Goal: Task Accomplishment & Management: Use online tool/utility

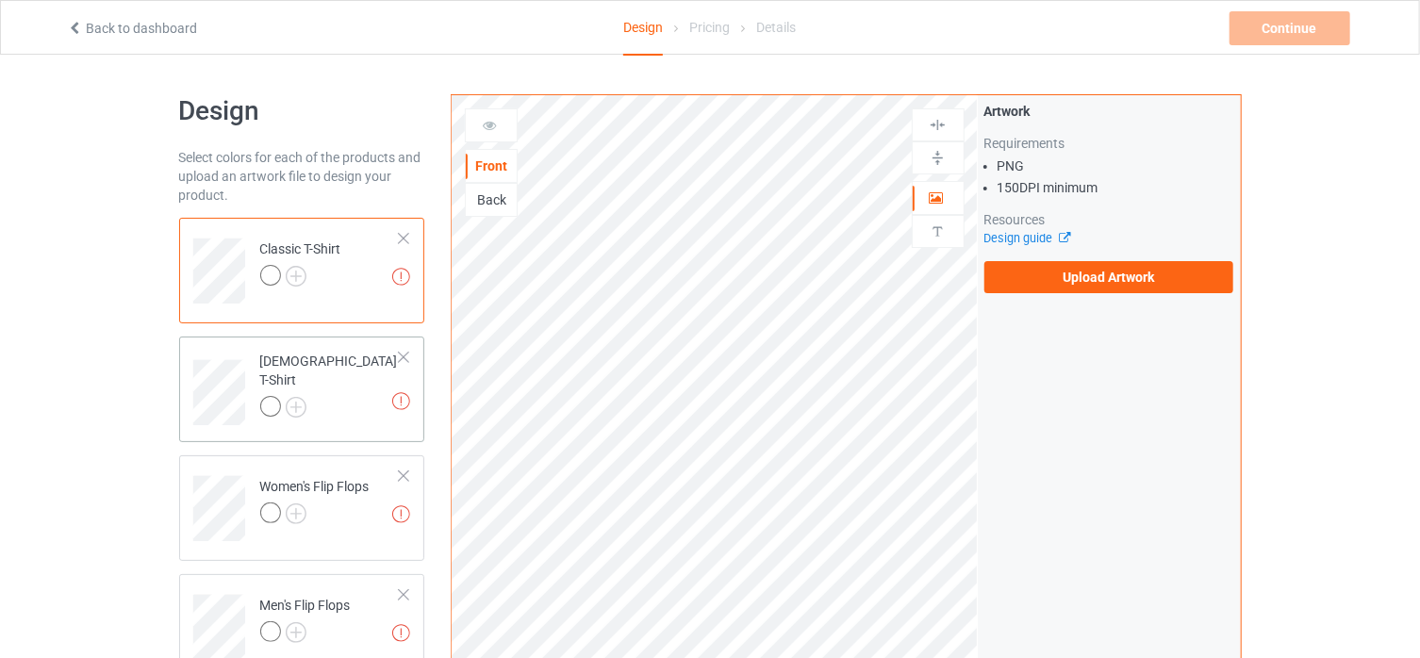
click at [405, 361] on div at bounding box center [403, 357] width 13 height 13
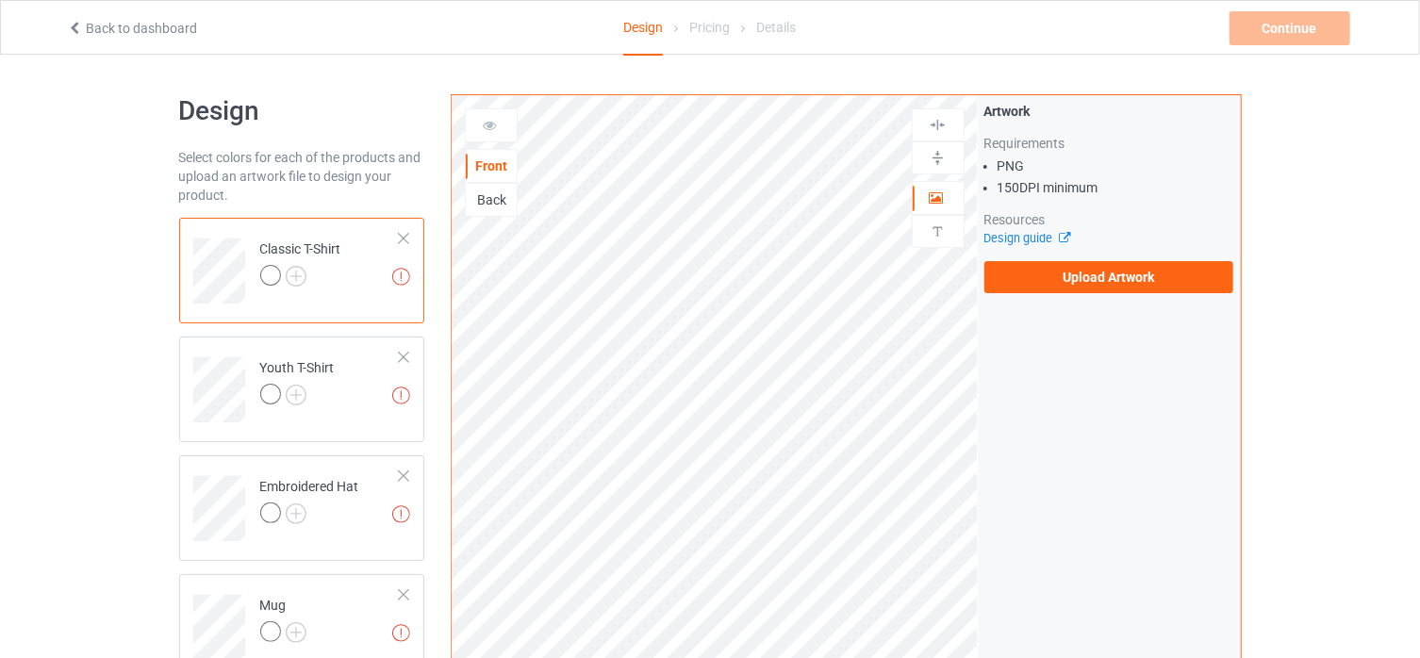
click at [405, 361] on div at bounding box center [403, 357] width 13 height 13
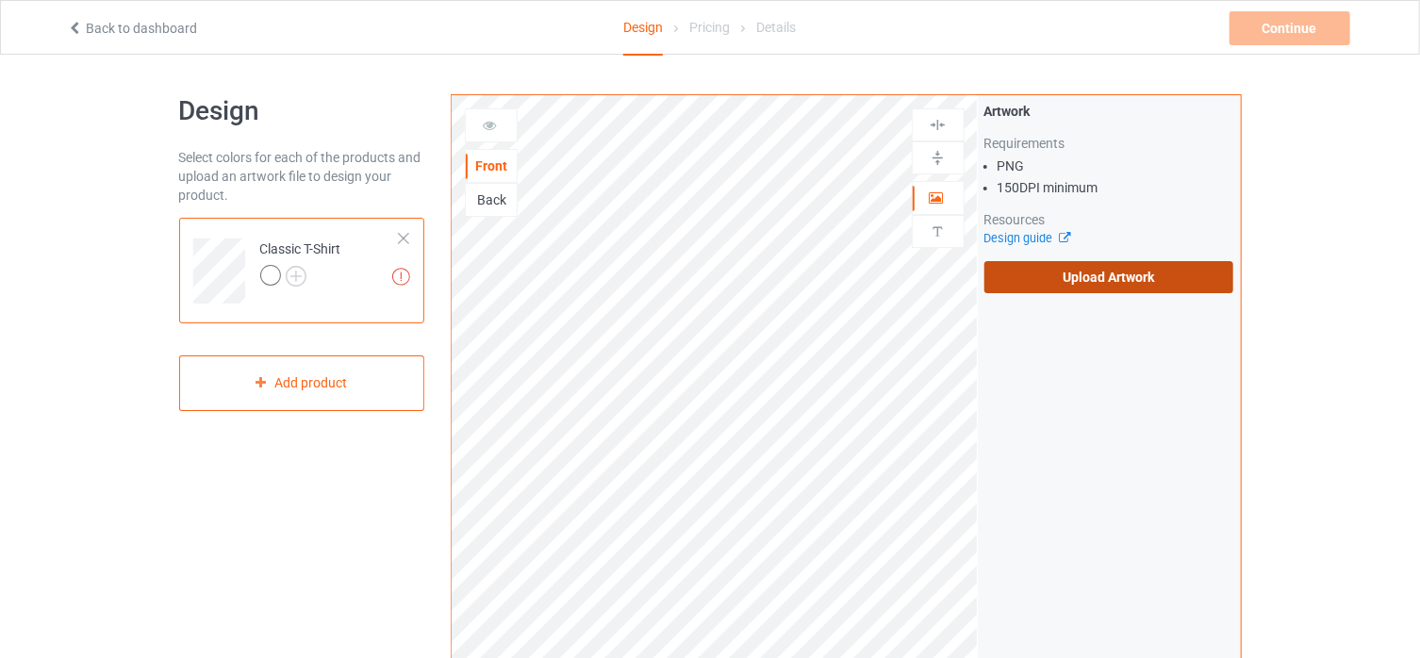
click at [1094, 273] on label "Upload Artwork" at bounding box center [1109, 277] width 250 height 32
click at [0, 0] on input "Upload Artwork" at bounding box center [0, 0] width 0 height 0
click at [271, 277] on div at bounding box center [270, 275] width 21 height 21
click at [274, 271] on div at bounding box center [270, 275] width 21 height 21
click at [296, 279] on img at bounding box center [296, 276] width 21 height 21
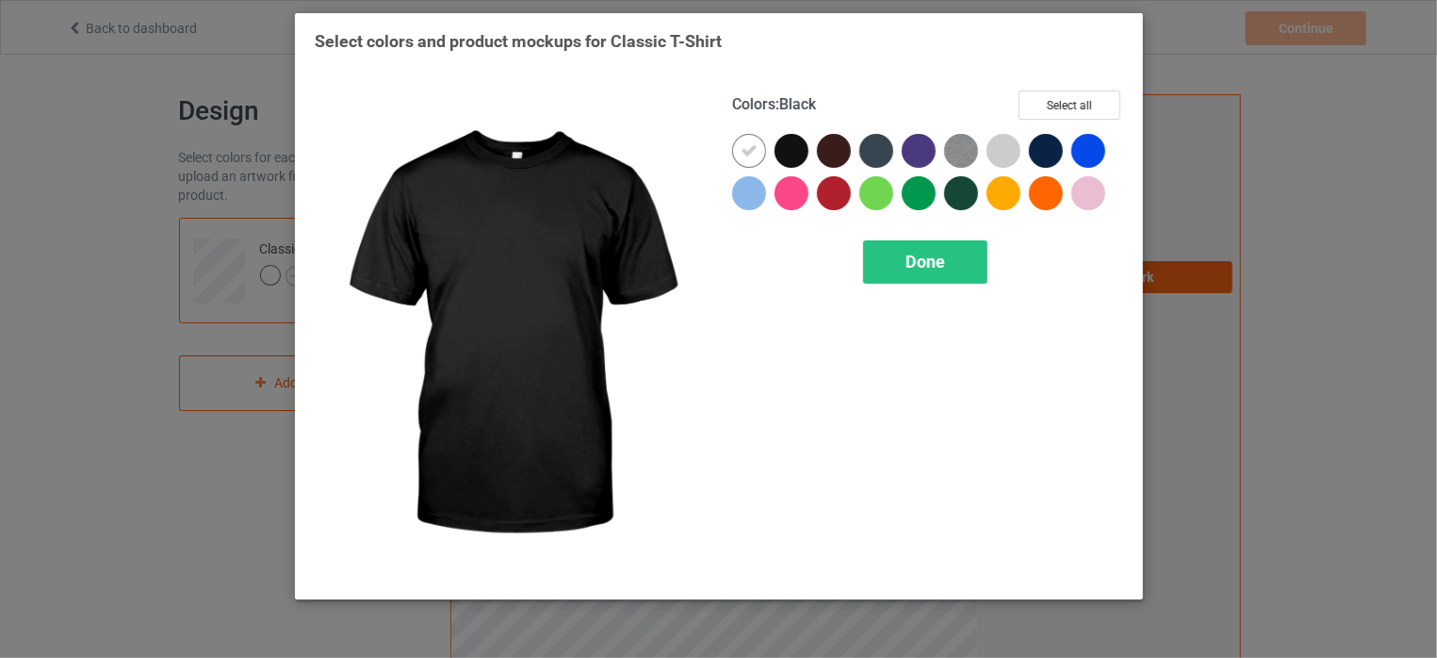
click at [795, 152] on div at bounding box center [792, 151] width 34 height 34
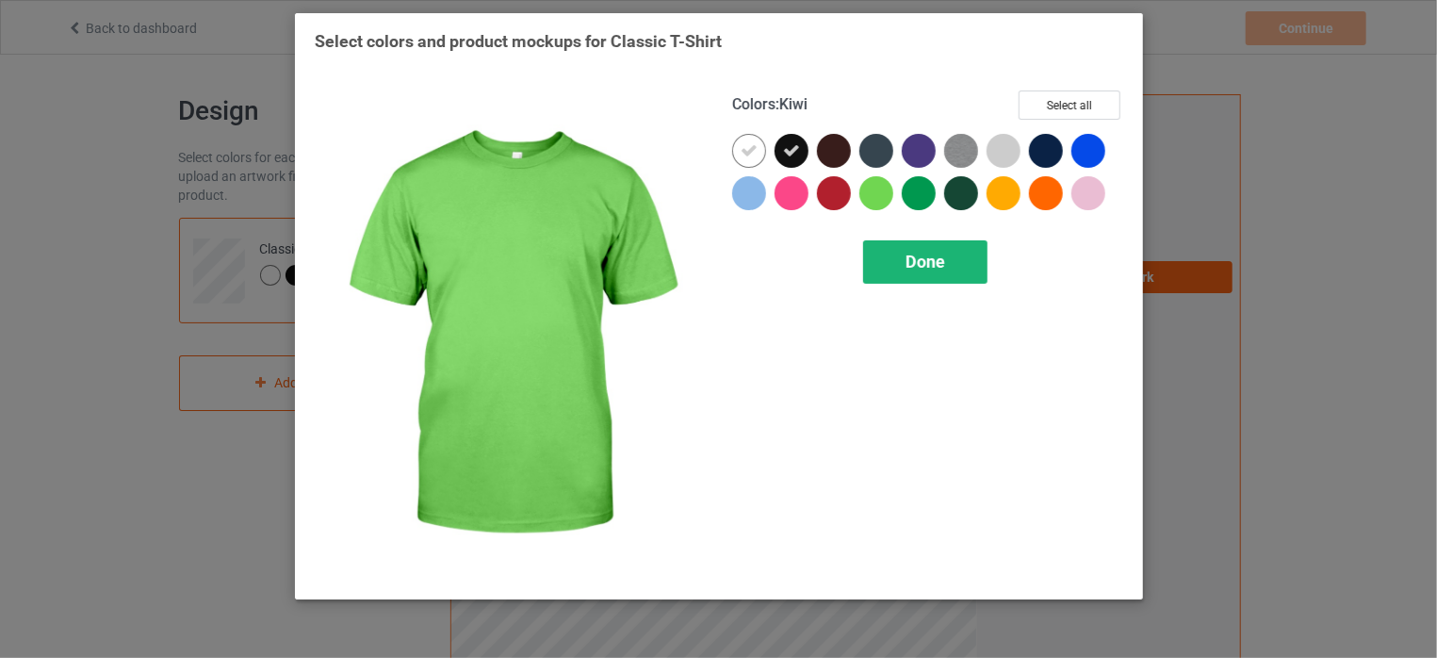
click at [901, 251] on div "Done" at bounding box center [925, 261] width 124 height 43
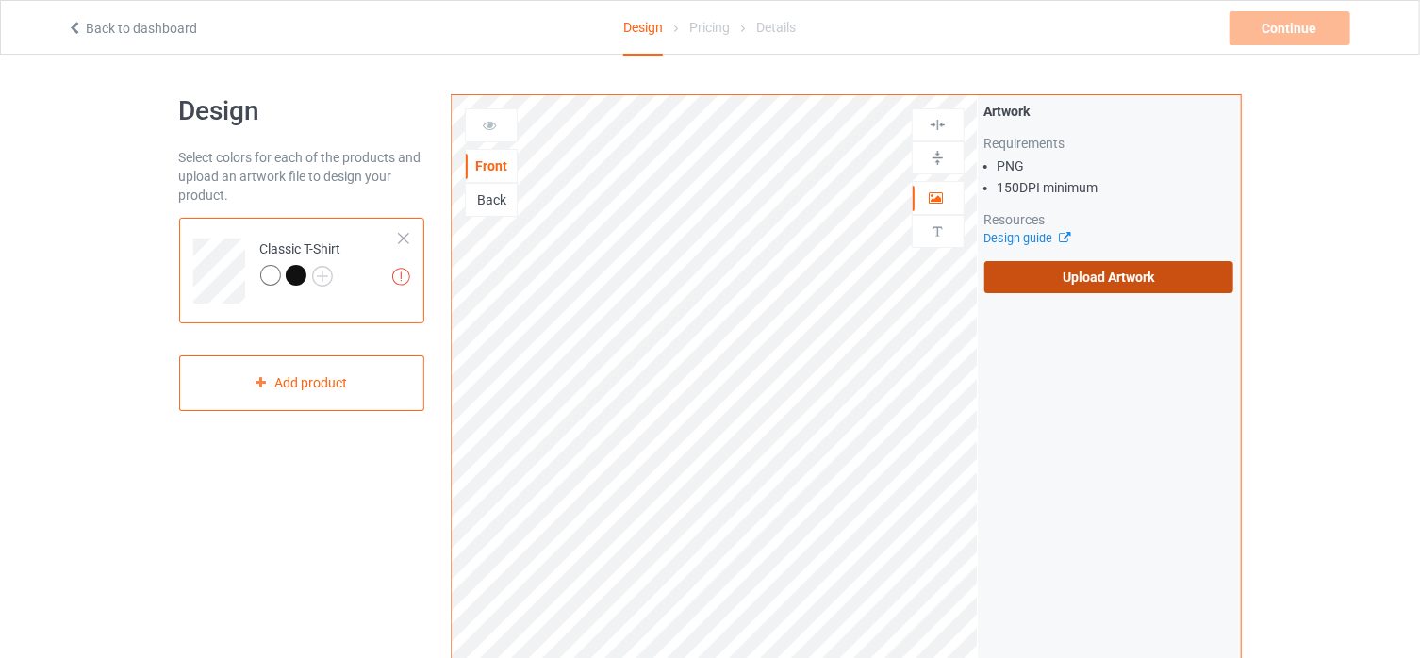
click at [1032, 271] on label "Upload Artwork" at bounding box center [1109, 277] width 250 height 32
click at [0, 0] on input "Upload Artwork" at bounding box center [0, 0] width 0 height 0
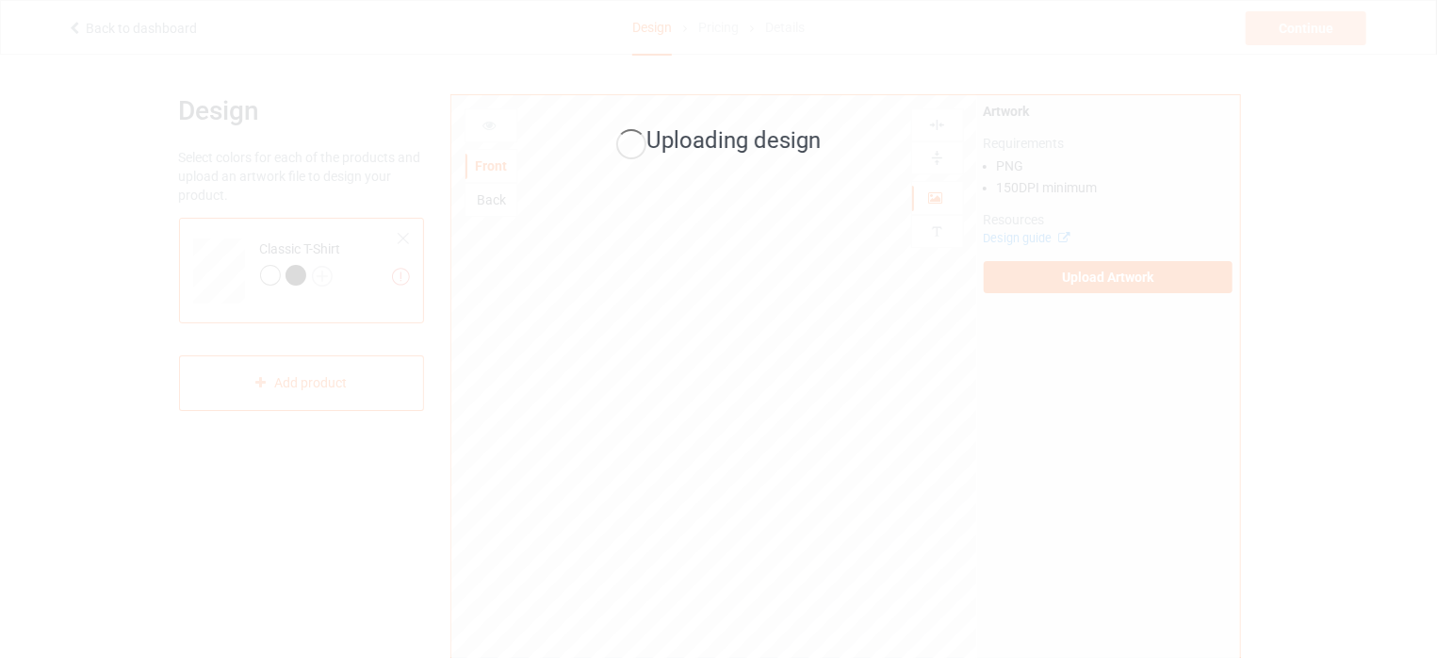
click at [960, 632] on div "Uploading design" at bounding box center [718, 329] width 1437 height 658
click at [928, 357] on div "Uploading design" at bounding box center [718, 329] width 1437 height 658
